Goal: Find specific page/section: Find specific page/section

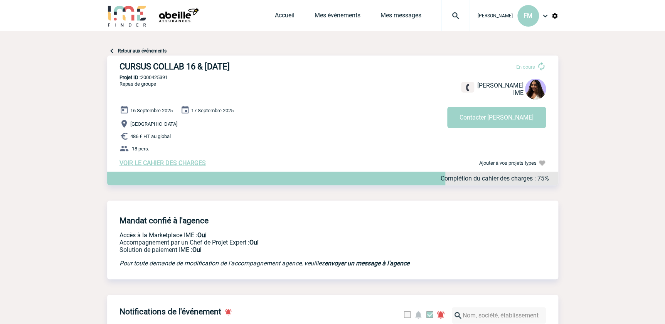
click at [322, 17] on link "Mes événements" at bounding box center [338, 17] width 46 height 11
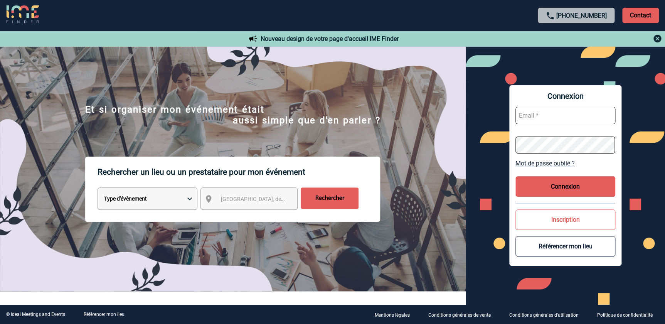
type input "[PERSON_NAME][EMAIL_ADDRESS][DOMAIN_NAME]"
click at [549, 185] on button "Connexion" at bounding box center [566, 186] width 100 height 20
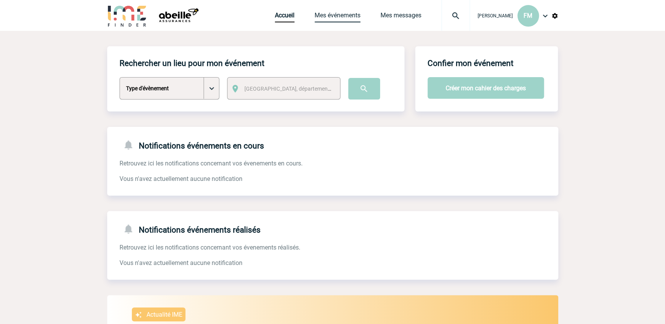
click at [323, 12] on link "Mes événements" at bounding box center [338, 17] width 46 height 11
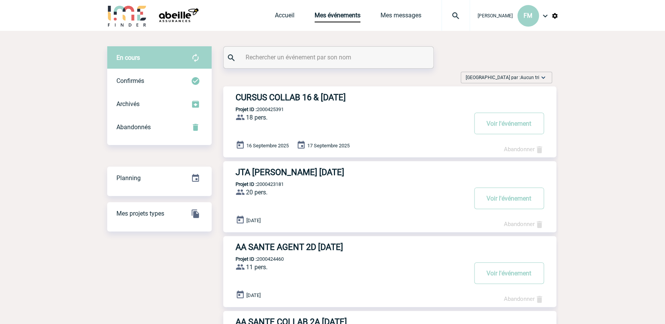
drag, startPoint x: 620, startPoint y: 78, endPoint x: 582, endPoint y: 8, distance: 79.9
